Goal: Connect with others: Connect with others

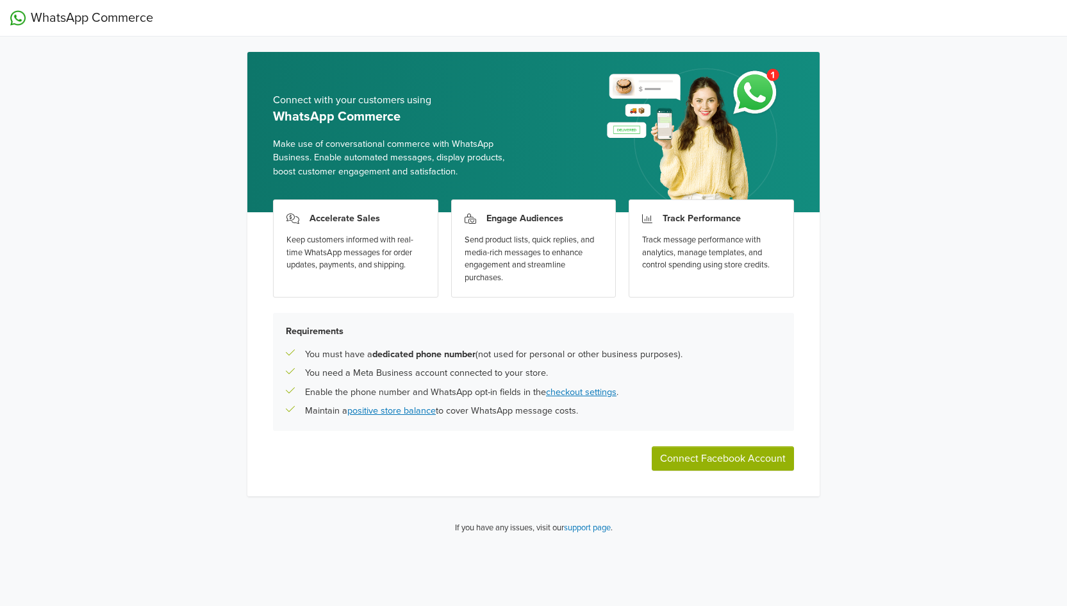
click at [736, 457] on button "Connect Facebook Account" at bounding box center [723, 458] width 142 height 24
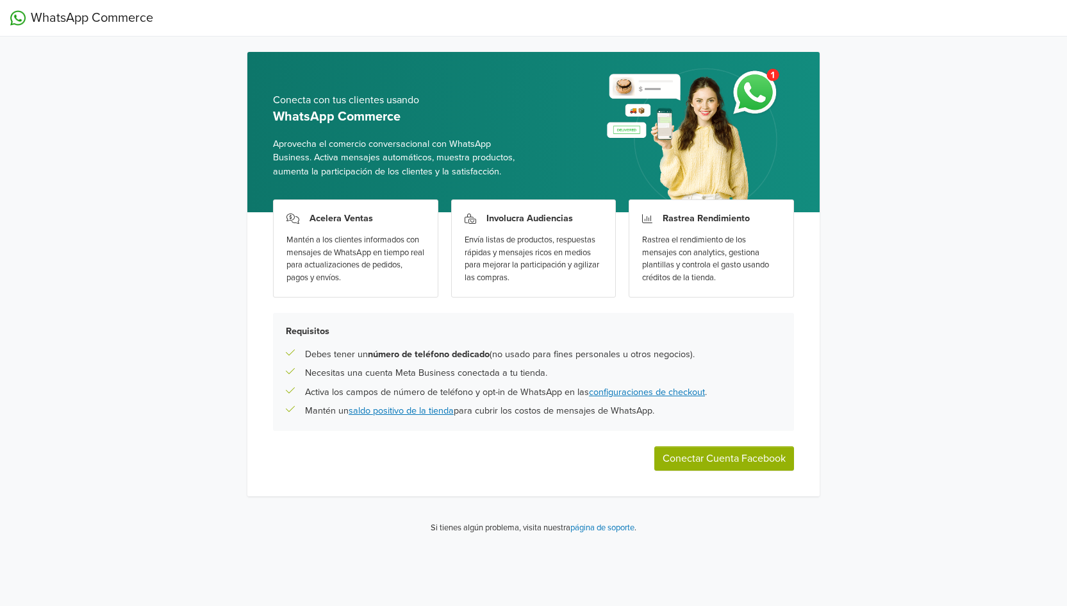
click at [731, 452] on button "Conectar Cuenta Facebook" at bounding box center [724, 458] width 140 height 24
click at [667, 388] on link "configuraciones de checkout" at bounding box center [647, 391] width 116 height 11
